Goal: Task Accomplishment & Management: Use online tool/utility

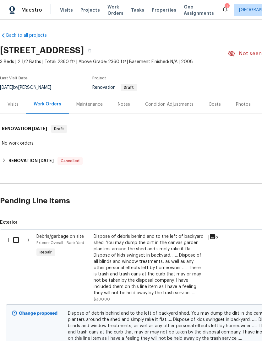
click at [14, 240] on input "checkbox" at bounding box center [18, 240] width 18 height 13
checkbox input "true"
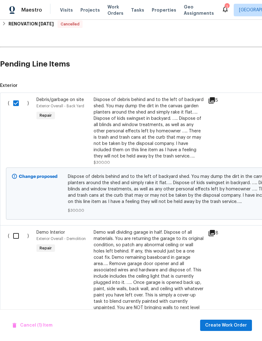
scroll to position [137, 0]
click at [16, 236] on input "checkbox" at bounding box center [18, 235] width 18 height 13
checkbox input "true"
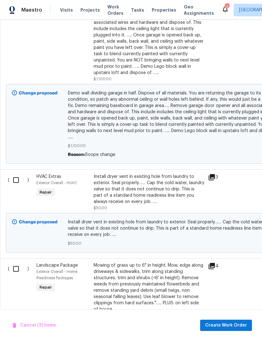
scroll to position [385, 0]
click at [16, 174] on input "checkbox" at bounding box center [18, 179] width 18 height 13
checkbox input "true"
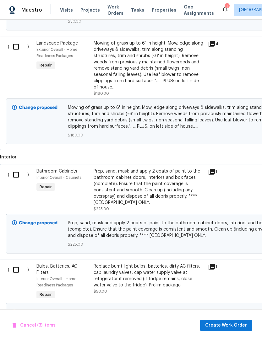
scroll to position [607, 0]
click at [18, 170] on input "checkbox" at bounding box center [18, 174] width 18 height 13
checkbox input "true"
click at [17, 267] on input "checkbox" at bounding box center [18, 269] width 18 height 13
checkbox input "true"
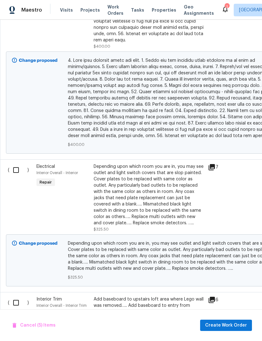
scroll to position [1079, 0]
click at [16, 163] on input "checkbox" at bounding box center [18, 169] width 18 height 13
checkbox input "true"
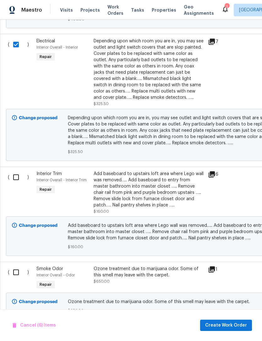
scroll to position [1205, 0]
click at [18, 170] on input "checkbox" at bounding box center [18, 176] width 18 height 13
checkbox input "true"
click at [18, 266] on input "checkbox" at bounding box center [18, 272] width 18 height 13
checkbox input "true"
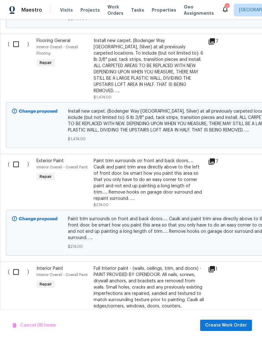
scroll to position [1579, 0]
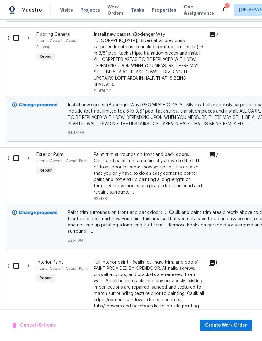
click at [17, 152] on input "checkbox" at bounding box center [18, 158] width 18 height 13
checkbox input "true"
click at [18, 259] on input "checkbox" at bounding box center [18, 265] width 18 height 13
checkbox input "true"
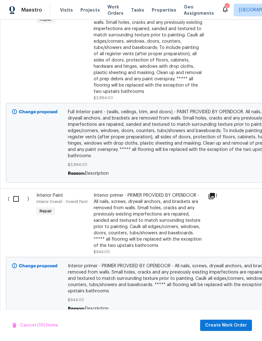
scroll to position [1838, 0]
click at [13, 192] on input "checkbox" at bounding box center [18, 198] width 18 height 13
checkbox input "true"
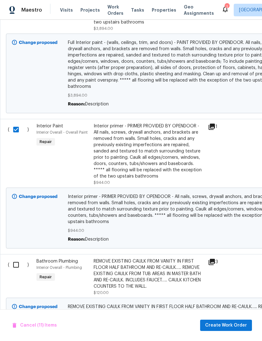
scroll to position [0, 0]
click at [17, 259] on input "checkbox" at bounding box center [18, 265] width 18 height 13
checkbox input "true"
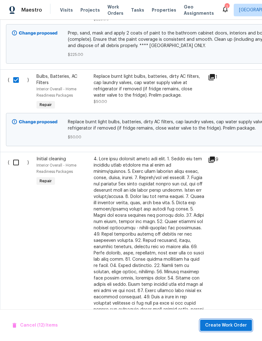
click at [234, 326] on span "Create Work Order" at bounding box center [226, 326] width 42 height 8
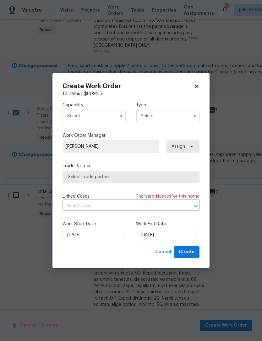
checkbox input "false"
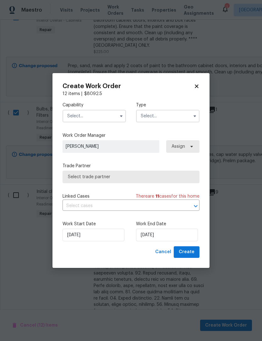
checkbox input "false"
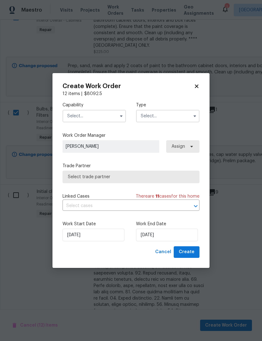
checkbox input "false"
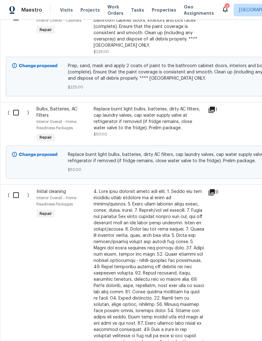
click at [199, 84] on span "$225.00" at bounding box center [177, 87] width 219 height 6
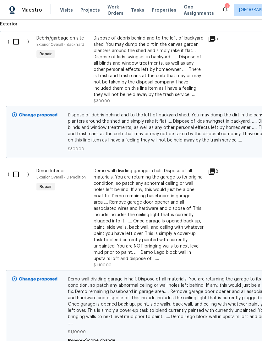
scroll to position [205, 0]
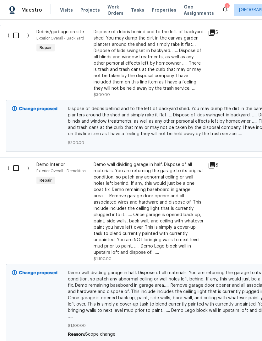
click at [16, 35] on input "checkbox" at bounding box center [18, 35] width 18 height 13
checkbox input "true"
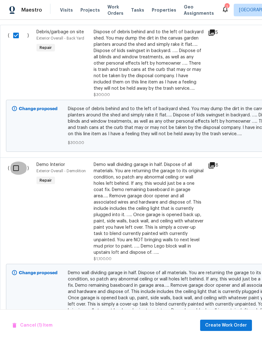
click at [19, 171] on input "checkbox" at bounding box center [18, 168] width 18 height 13
checkbox input "true"
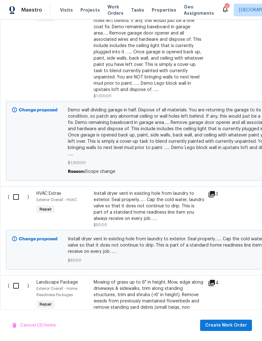
scroll to position [375, 0]
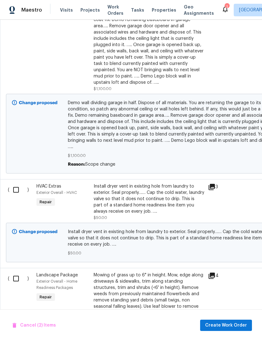
click at [18, 187] on input "checkbox" at bounding box center [18, 189] width 18 height 13
checkbox input "true"
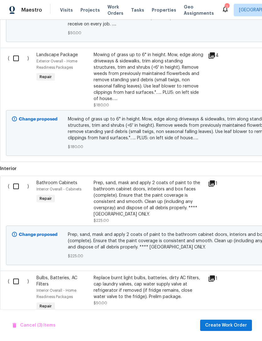
scroll to position [595, 0]
click at [14, 185] on input "checkbox" at bounding box center [18, 186] width 18 height 13
checkbox input "true"
click at [18, 279] on input "checkbox" at bounding box center [18, 281] width 18 height 13
checkbox input "true"
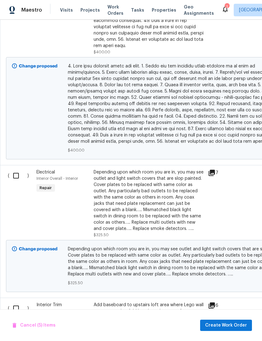
scroll to position [1076, 0]
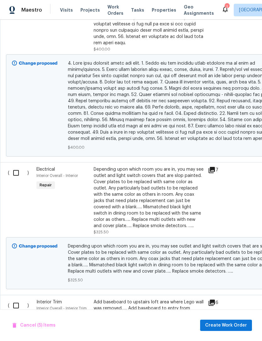
click at [18, 166] on input "checkbox" at bounding box center [18, 172] width 18 height 13
checkbox input "true"
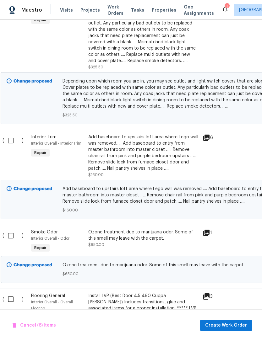
scroll to position [1269, 6]
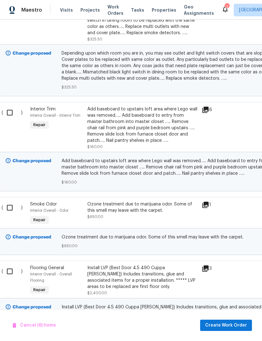
click at [14, 106] on input "checkbox" at bounding box center [12, 112] width 18 height 13
checkbox input "true"
click at [13, 202] on input "checkbox" at bounding box center [12, 207] width 18 height 13
checkbox input "true"
click at [14, 267] on input "checkbox" at bounding box center [12, 271] width 18 height 13
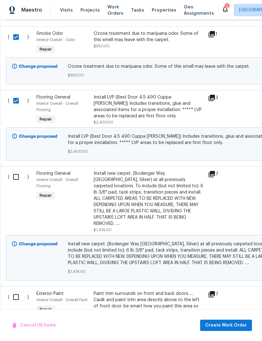
scroll to position [1440, 0]
click at [18, 94] on input "checkbox" at bounding box center [18, 100] width 18 height 13
checkbox input "false"
click at [17, 290] on input "checkbox" at bounding box center [18, 296] width 18 height 13
checkbox input "true"
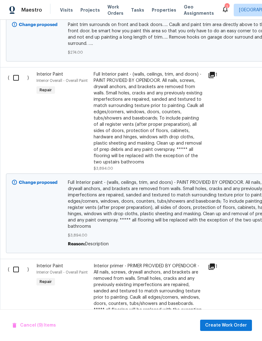
scroll to position [1767, 0]
click at [18, 263] on input "checkbox" at bounding box center [18, 269] width 18 height 13
checkbox input "true"
click at [18, 71] on input "checkbox" at bounding box center [18, 77] width 18 height 13
checkbox input "true"
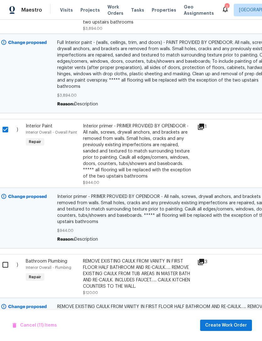
scroll to position [1907, 11]
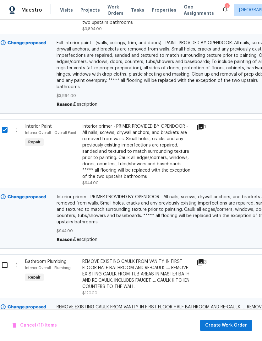
click at [8, 259] on input "checkbox" at bounding box center [7, 265] width 18 height 13
checkbox input "true"
click at [234, 327] on span "Create Work Order" at bounding box center [226, 326] width 42 height 8
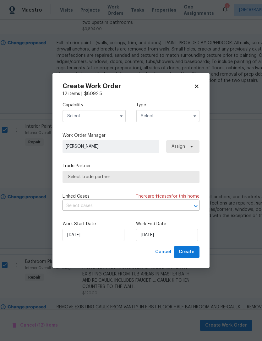
click at [73, 118] on input "text" at bounding box center [93, 116] width 63 height 13
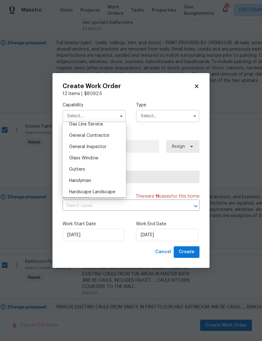
scroll to position [294, 0]
click at [74, 136] on span "General Contractor" at bounding box center [89, 135] width 40 height 4
type input "General Contractor"
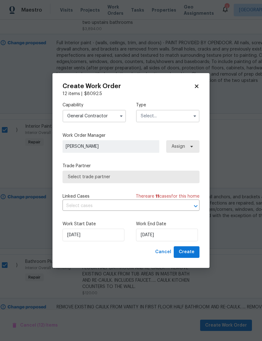
click at [145, 116] on input "text" at bounding box center [167, 116] width 63 height 13
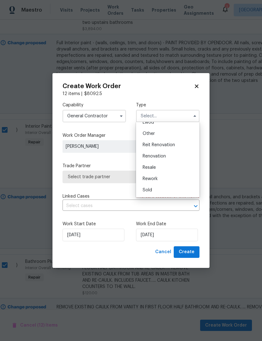
scroll to position [75, 0]
click at [148, 156] on span "Renovation" at bounding box center [154, 156] width 23 height 4
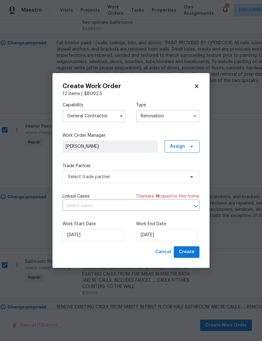
type input "Renovation"
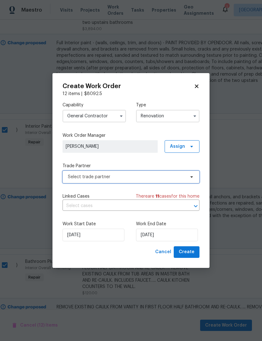
click at [67, 180] on span "Select trade partner" at bounding box center [130, 177] width 137 height 13
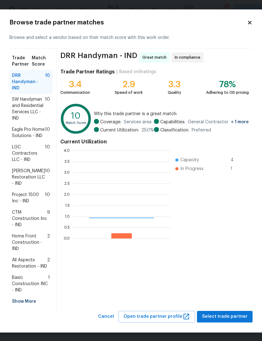
scroll to position [88, 97]
click at [24, 225] on span "CTM Construction Inc - IND" at bounding box center [29, 218] width 35 height 19
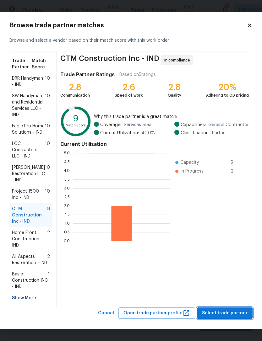
click at [234, 317] on span "Select trade partner" at bounding box center [225, 314] width 46 height 8
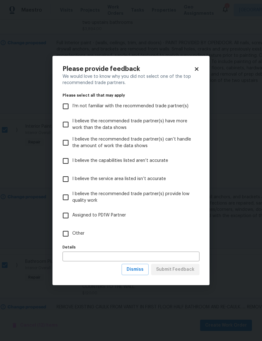
click at [65, 232] on input "Other" at bounding box center [65, 233] width 13 height 13
checkbox input "true"
click at [187, 270] on span "Submit Feedback" at bounding box center [175, 270] width 38 height 8
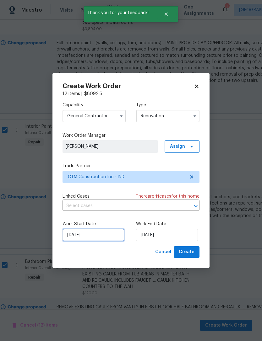
click at [74, 237] on input "[DATE]" at bounding box center [93, 235] width 62 height 13
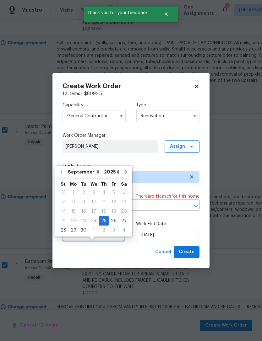
scroll to position [12, 0]
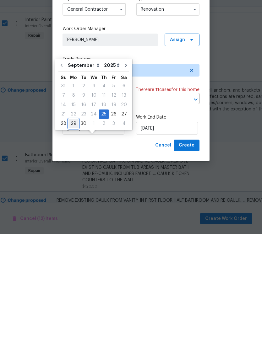
click at [72, 226] on div "29" at bounding box center [73, 230] width 10 height 9
type input "[DATE]"
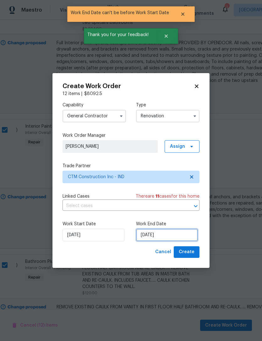
click at [148, 234] on input "[DATE]" at bounding box center [167, 235] width 62 height 13
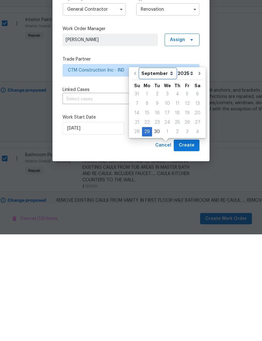
click at [166, 175] on select "September October November December" at bounding box center [158, 179] width 36 height 9
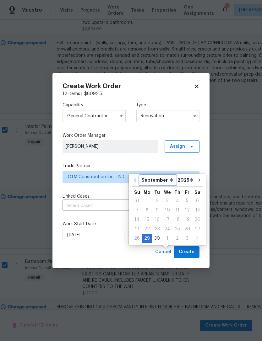
click at [168, 175] on select "September October November December" at bounding box center [158, 179] width 36 height 9
select select "9"
type input "10/29/2025"
select select "9"
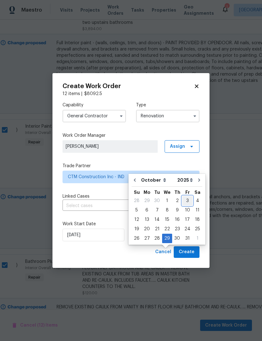
click at [184, 197] on div "3" at bounding box center [187, 201] width 10 height 9
type input "[DATE]"
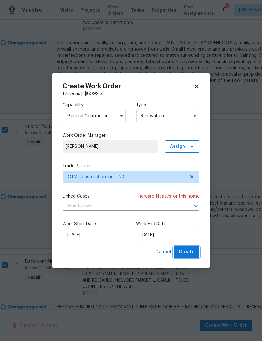
click at [196, 254] on button "Create" at bounding box center [187, 252] width 26 height 12
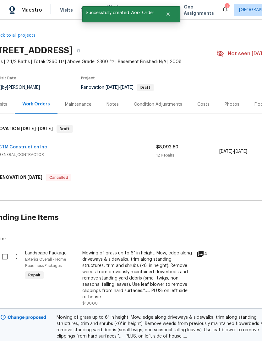
click at [18, 146] on link "CTM Construction Inc" at bounding box center [22, 147] width 49 height 4
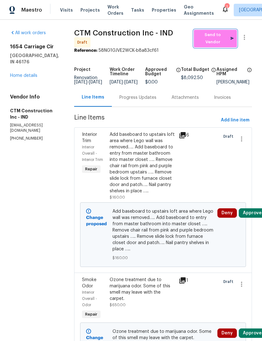
click at [201, 37] on span "Send to Vendor" at bounding box center [215, 38] width 37 height 14
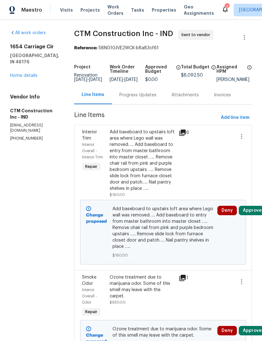
scroll to position [-2, 0]
